Goal: Task Accomplishment & Management: Complete application form

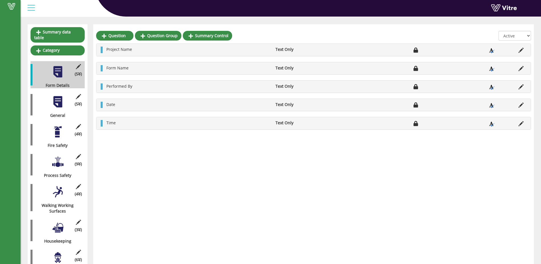
scroll to position [57, 0]
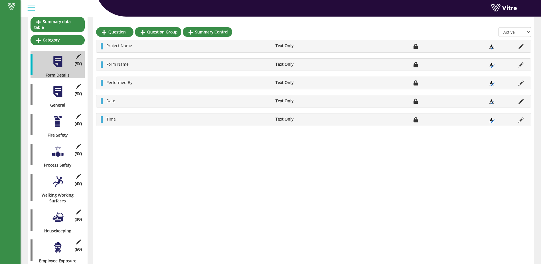
click at [57, 88] on div at bounding box center [57, 91] width 13 height 13
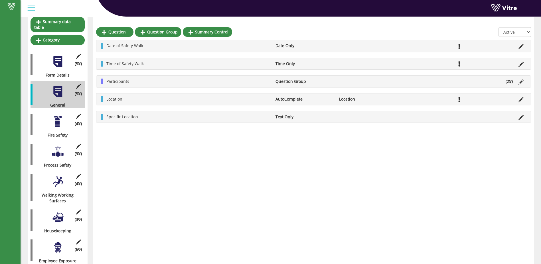
click at [56, 118] on div at bounding box center [57, 121] width 13 height 13
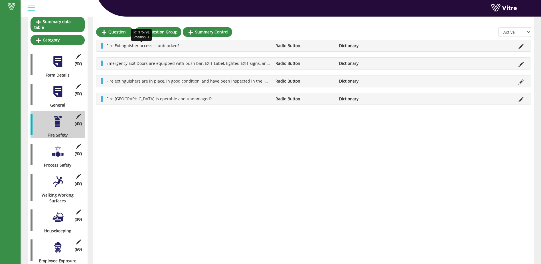
click at [173, 43] on span "Fire Extinguisher access is unblocked?" at bounding box center [142, 45] width 73 height 5
click at [521, 45] on icon at bounding box center [521, 46] width 5 height 5
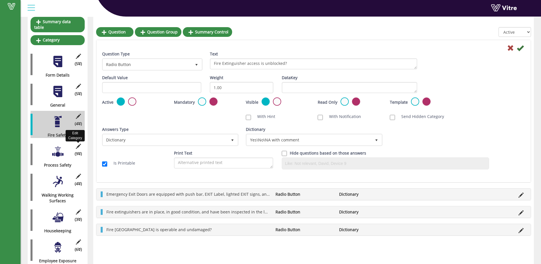
click at [77, 144] on icon at bounding box center [78, 146] width 7 height 5
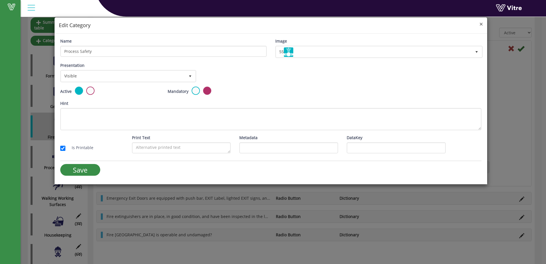
click at [480, 24] on span "×" at bounding box center [480, 24] width 3 height 8
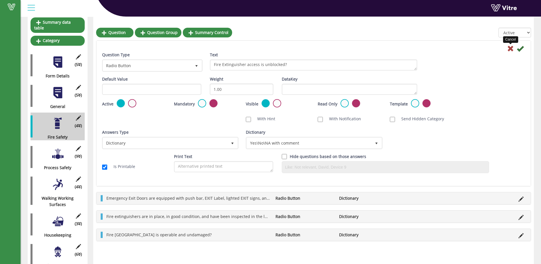
click at [511, 47] on icon at bounding box center [510, 48] width 7 height 7
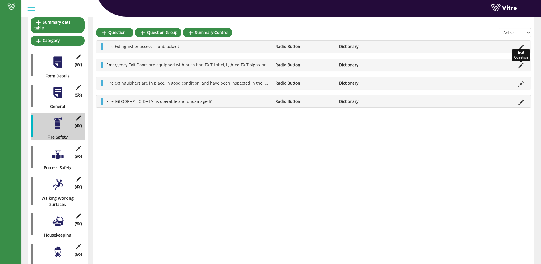
click at [520, 67] on icon at bounding box center [521, 65] width 5 height 5
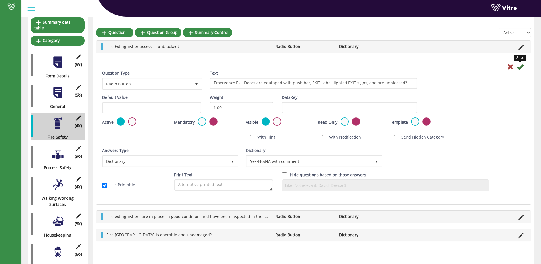
click at [522, 66] on icon at bounding box center [520, 66] width 7 height 7
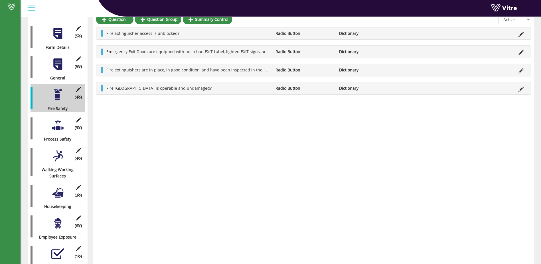
scroll to position [0, 0]
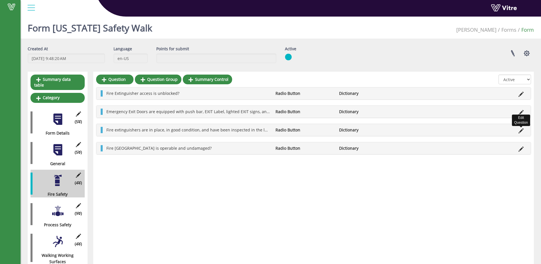
click at [521, 129] on icon at bounding box center [521, 130] width 5 height 5
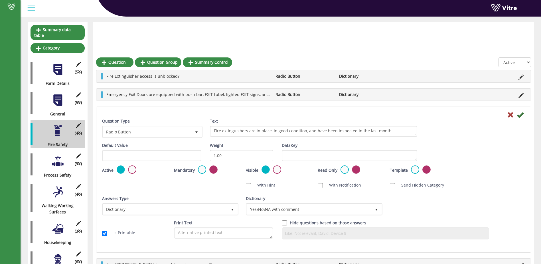
scroll to position [86, 0]
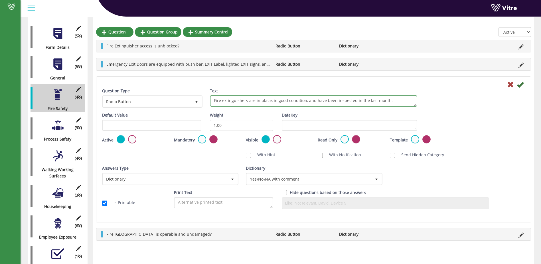
drag, startPoint x: 271, startPoint y: 100, endPoint x: 303, endPoint y: 100, distance: 31.7
click at [303, 100] on textarea "Fire extinguishers are in place, in good condition, and have been inspected in …" at bounding box center [313, 100] width 207 height 11
click at [283, 100] on textarea "Fire extinguishers are in place, in good condition, and have been inspected in …" at bounding box center [313, 100] width 207 height 11
drag, startPoint x: 311, startPoint y: 101, endPoint x: 285, endPoint y: 99, distance: 26.3
click at [285, 99] on textarea "Fire extinguishers are in place, in good condition, and have been inspected in …" at bounding box center [313, 100] width 207 height 11
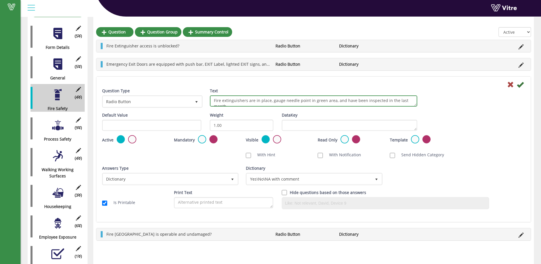
click at [272, 102] on textarea "Fire extinguishers are in place, in good condition, and have been inspected in …" at bounding box center [313, 100] width 207 height 11
type textarea "Fire extinguishers are in place, gauge needle point in green area and have been…"
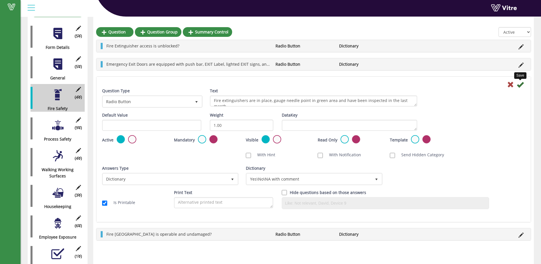
click at [521, 85] on icon at bounding box center [520, 84] width 7 height 7
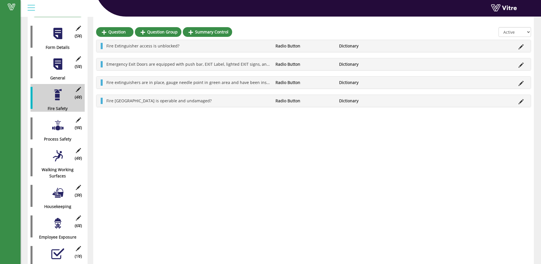
click at [58, 123] on div at bounding box center [57, 125] width 13 height 13
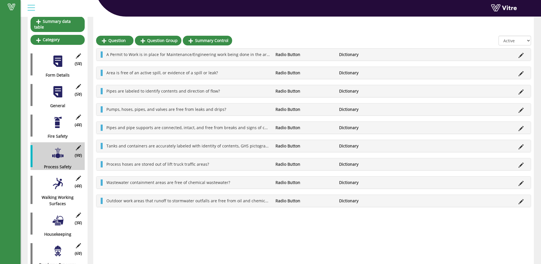
scroll to position [68, 0]
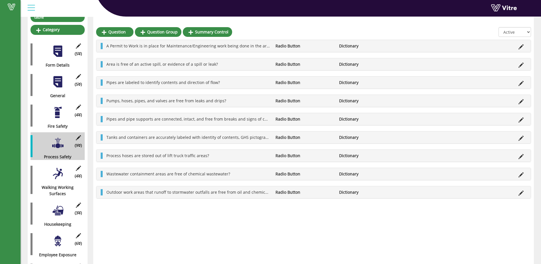
click at [59, 173] on div at bounding box center [57, 173] width 13 height 13
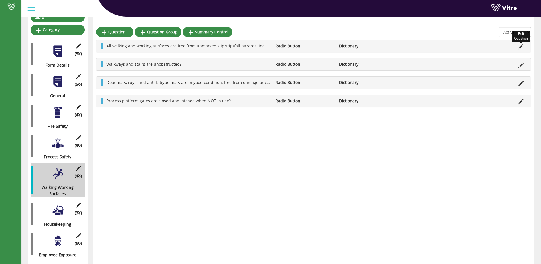
click at [522, 44] on icon at bounding box center [521, 46] width 5 height 5
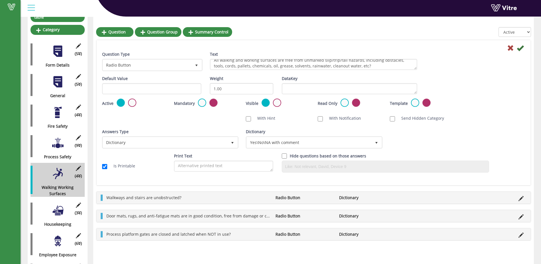
scroll to position [5, 0]
click at [520, 48] on icon at bounding box center [520, 48] width 7 height 7
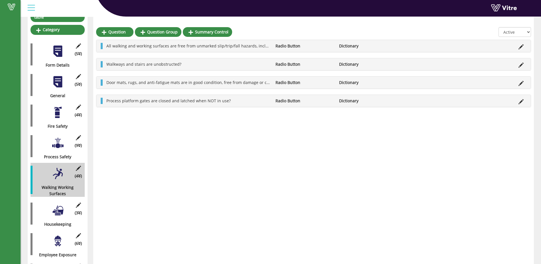
click at [60, 205] on div at bounding box center [57, 210] width 13 height 13
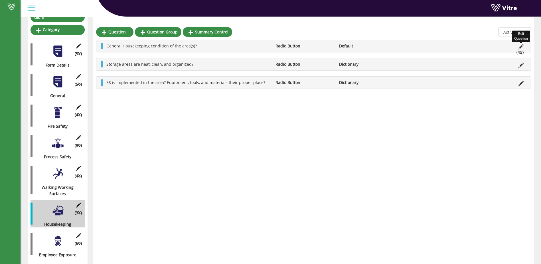
click at [522, 46] on icon at bounding box center [521, 46] width 5 height 5
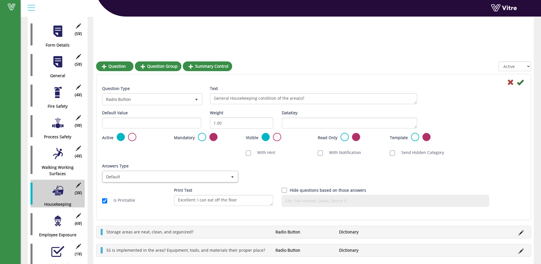
scroll to position [153, 0]
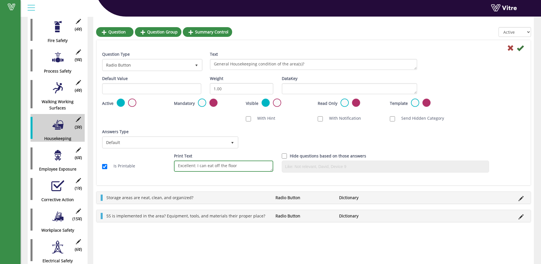
click at [217, 167] on textarea "Excellent: I can eat off the floor" at bounding box center [223, 165] width 99 height 11
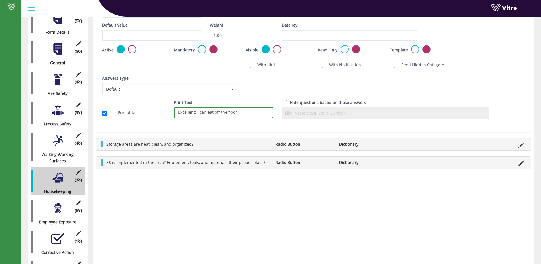
scroll to position [114, 0]
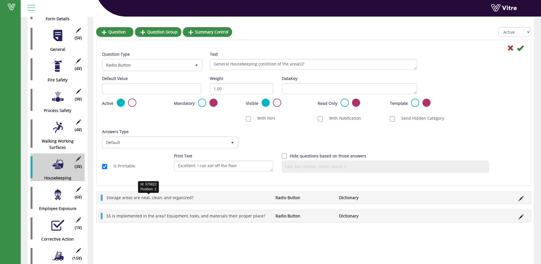
click at [114, 198] on span "Storage areas are neat, clean, and organized?" at bounding box center [149, 197] width 87 height 5
click at [511, 46] on icon at bounding box center [510, 48] width 7 height 7
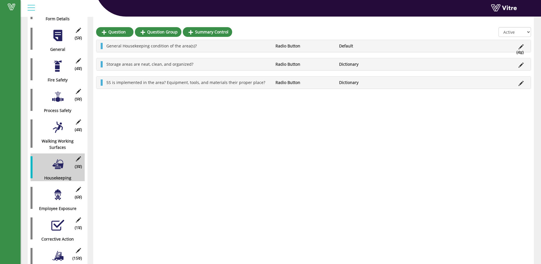
click at [59, 191] on div at bounding box center [57, 194] width 13 height 13
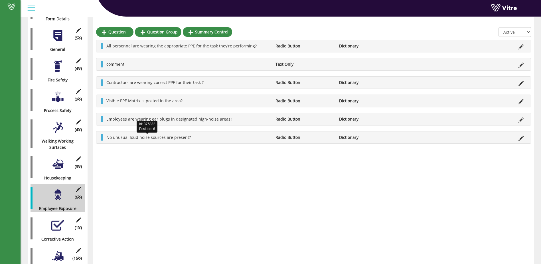
click at [139, 139] on span "No unusual loud noise sources are present?" at bounding box center [148, 136] width 84 height 5
click at [521, 138] on icon at bounding box center [521, 138] width 5 height 5
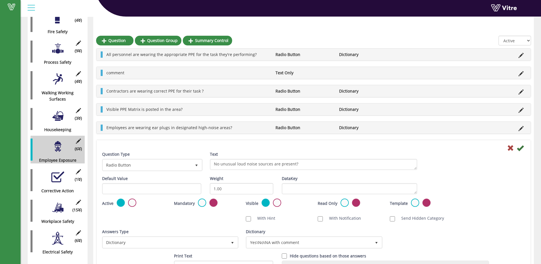
scroll to position [171, 0]
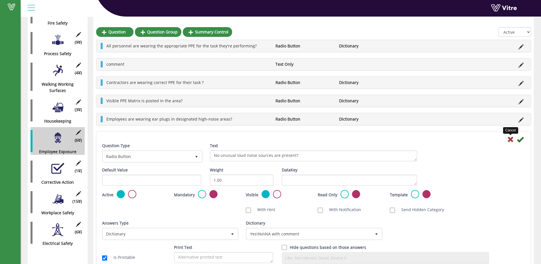
click at [511, 138] on icon at bounding box center [510, 139] width 7 height 7
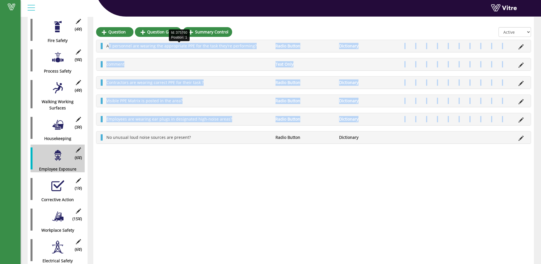
drag, startPoint x: 107, startPoint y: 138, endPoint x: 108, endPoint y: 46, distance: 91.9
click at [108, 46] on div "All personnel are wearing the appropriate PPE for the task they're performing? …" at bounding box center [313, 92] width 435 height 104
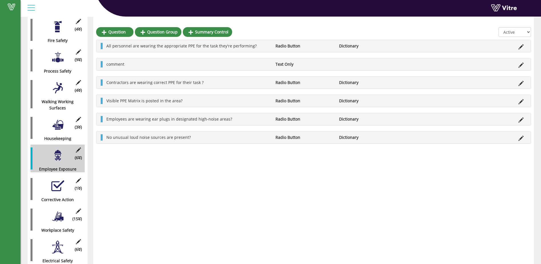
click at [215, 224] on div "Question Question Group Summary Control All Active Not Active All personnel are…" at bounding box center [313, 93] width 441 height 351
click at [102, 138] on div at bounding box center [102, 137] width 2 height 6
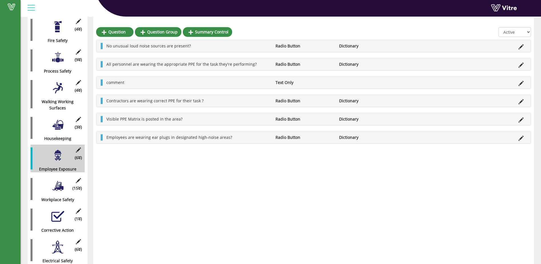
click at [30, 239] on div "Summary data table Category (5 ) Form Details (5 ) General (6 ) Checklist (4 ) …" at bounding box center [58, 93] width 60 height 351
click at [34, 238] on div "(6 ) Electrical Safety" at bounding box center [58, 250] width 54 height 28
click at [58, 182] on div at bounding box center [57, 185] width 13 height 13
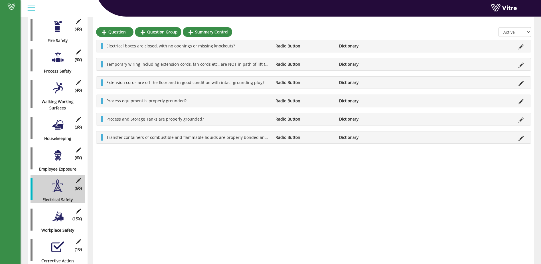
click at [58, 211] on div at bounding box center [57, 216] width 13 height 13
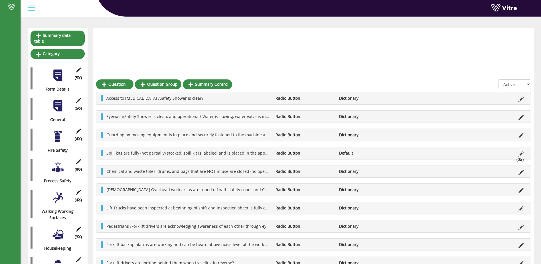
scroll to position [96, 0]
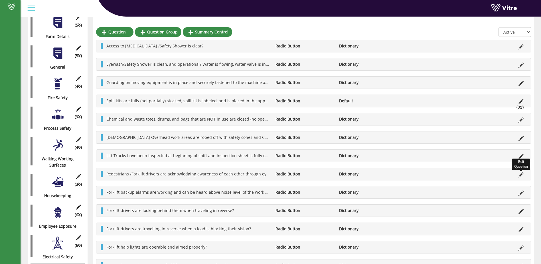
click at [522, 175] on icon at bounding box center [521, 174] width 5 height 5
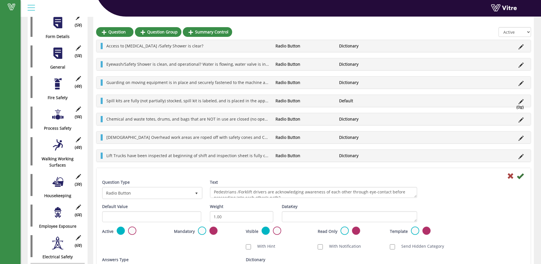
scroll to position [5, 0]
click at [508, 176] on icon at bounding box center [510, 175] width 7 height 7
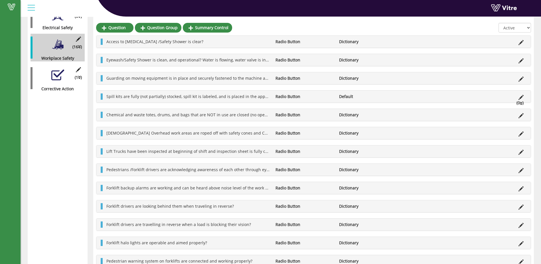
scroll to position [183, 0]
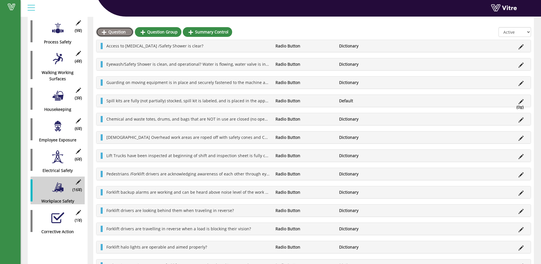
click at [115, 32] on link "Question" at bounding box center [114, 32] width 37 height 10
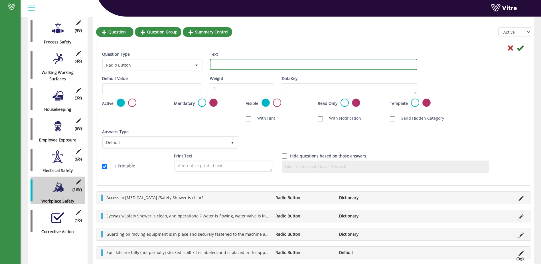
click at [220, 63] on textarea "Text" at bounding box center [313, 64] width 207 height 11
click at [277, 65] on textarea "Propane Area: PPE for Propane us is located int the area and is in good conditi…" at bounding box center [313, 64] width 207 height 11
click at [304, 64] on textarea "Propane Area: PPE for Propane use is located int the area and is in good condit…" at bounding box center [313, 64] width 207 height 11
type textarea "Propane Area: PPE for Propane use is located in the area and is in good conditi…"
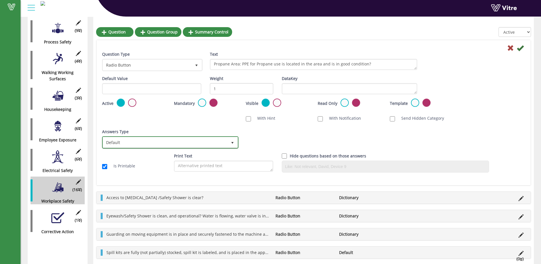
click at [232, 143] on span "select" at bounding box center [232, 142] width 5 height 5
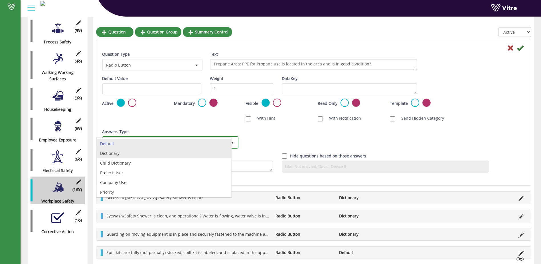
click at [224, 154] on li "Dictionary" at bounding box center [164, 153] width 135 height 10
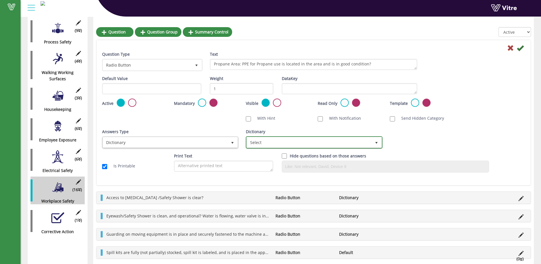
click at [375, 144] on span "select" at bounding box center [376, 142] width 5 height 5
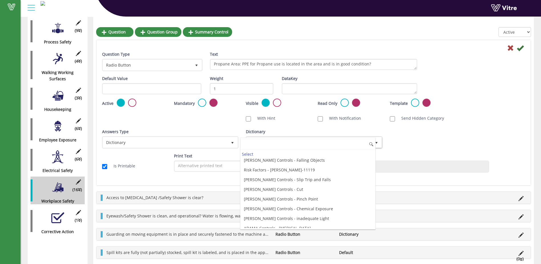
scroll to position [1550, 0]
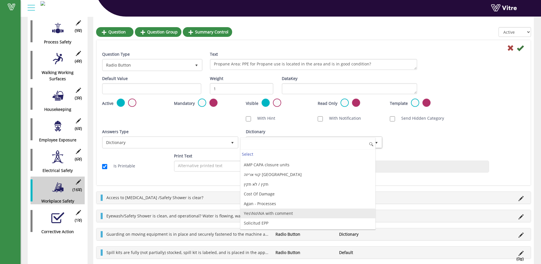
click at [309, 214] on li "Yes\No\NA with comment" at bounding box center [308, 213] width 135 height 10
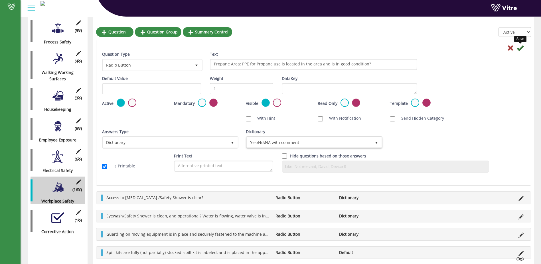
click at [521, 49] on icon at bounding box center [520, 48] width 7 height 7
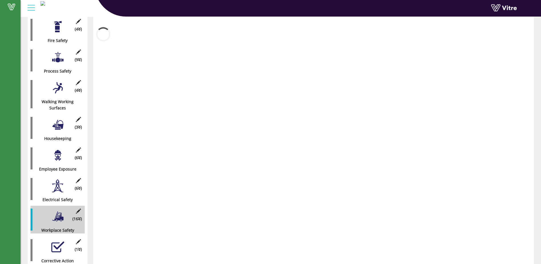
scroll to position [183, 0]
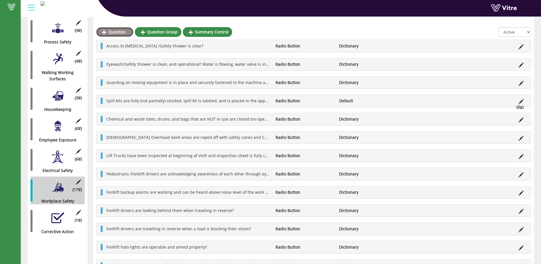
click at [112, 31] on link "Question" at bounding box center [114, 32] width 37 height 10
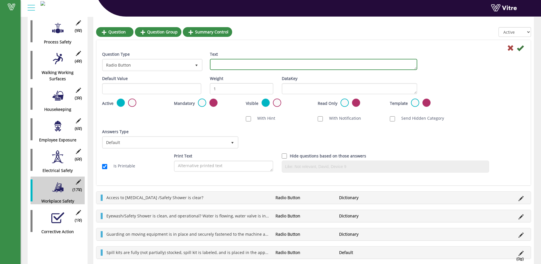
click at [223, 63] on textarea "Text" at bounding box center [313, 64] width 207 height 11
drag, startPoint x: 327, startPoint y: 64, endPoint x: 361, endPoint y: 64, distance: 34.2
click at [361, 64] on textarea "Propane Area: Propane Sign on tank is present and legible? NO SMOKING sign is" at bounding box center [313, 64] width 207 height 11
click at [269, 64] on textarea "Propane Area: Propane Sign on tank and NO SMOKING sign is present and legible? …" at bounding box center [313, 64] width 207 height 11
click at [376, 64] on textarea "Propane Area: Propane Sign is on tank and NO SMOKING sign is present and legibl…" at bounding box center [313, 64] width 207 height 11
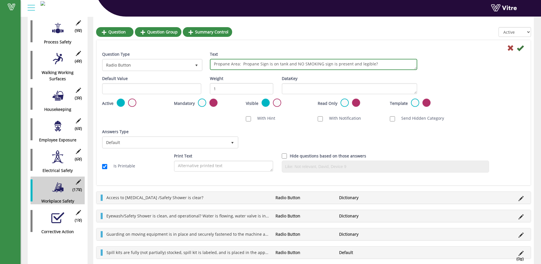
drag, startPoint x: 288, startPoint y: 64, endPoint x: 260, endPoint y: 65, distance: 28.3
click at [260, 65] on textarea "Propane Area: Propane Sign is on tank and NO SMOKING sign is present and legibl…" at bounding box center [313, 64] width 207 height 11
click at [358, 64] on textarea "Propane Area: Propane tank is labeled and NO SMOKING sign is present and legibl…" at bounding box center [313, 64] width 207 height 11
click at [367, 65] on textarea "Propane Area: Propane tank is labeled and NO SMOKING sign is present and sings …" at bounding box center [313, 64] width 207 height 11
click at [359, 64] on textarea "Propane Area: Propane tank is labeled, and NO SMOKING sign is present and sign …" at bounding box center [313, 64] width 207 height 11
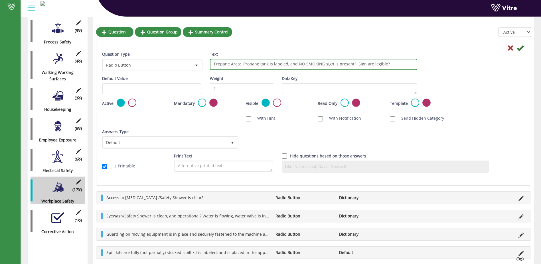
click at [362, 64] on textarea "Propane Area: Propane tank is labeled, and NO SMOKING sign is present? Sign are…" at bounding box center [313, 64] width 207 height 11
type textarea "Propane Area: Propane tank is labeled, and NO SMOKING sign is present? Signs ar…"
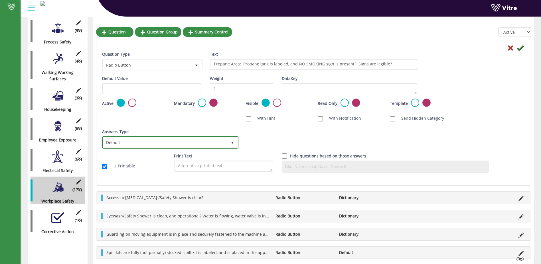
click at [231, 141] on span "select" at bounding box center [232, 142] width 5 height 5
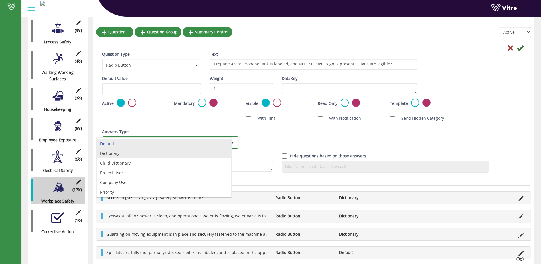
click at [216, 150] on li "Dictionary" at bounding box center [164, 153] width 135 height 10
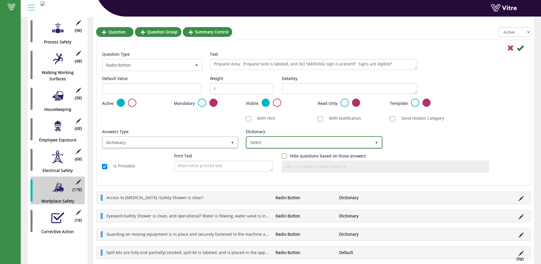
click at [376, 142] on span "select" at bounding box center [376, 142] width 5 height 5
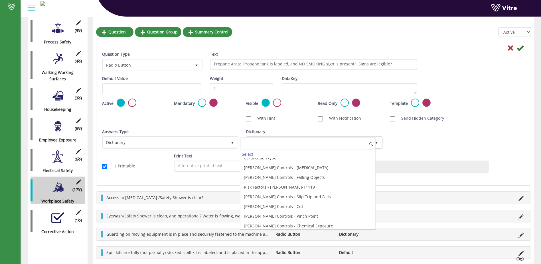
scroll to position [1550, 0]
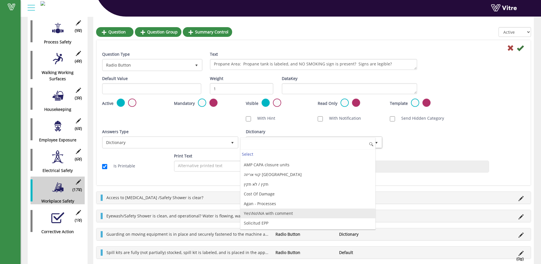
click at [294, 215] on li "Yes\No\NA with comment" at bounding box center [308, 213] width 135 height 10
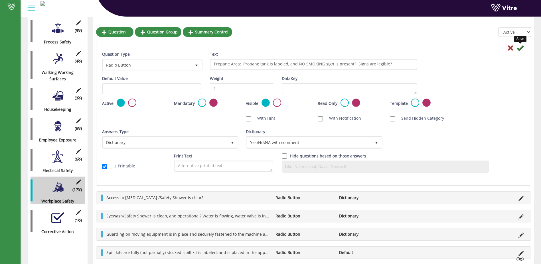
click at [521, 49] on icon at bounding box center [520, 48] width 7 height 7
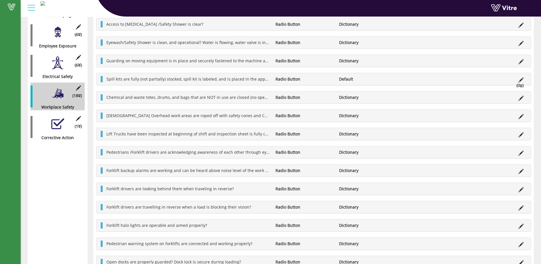
scroll to position [402, 0]
